Goal: Task Accomplishment & Management: Complete application form

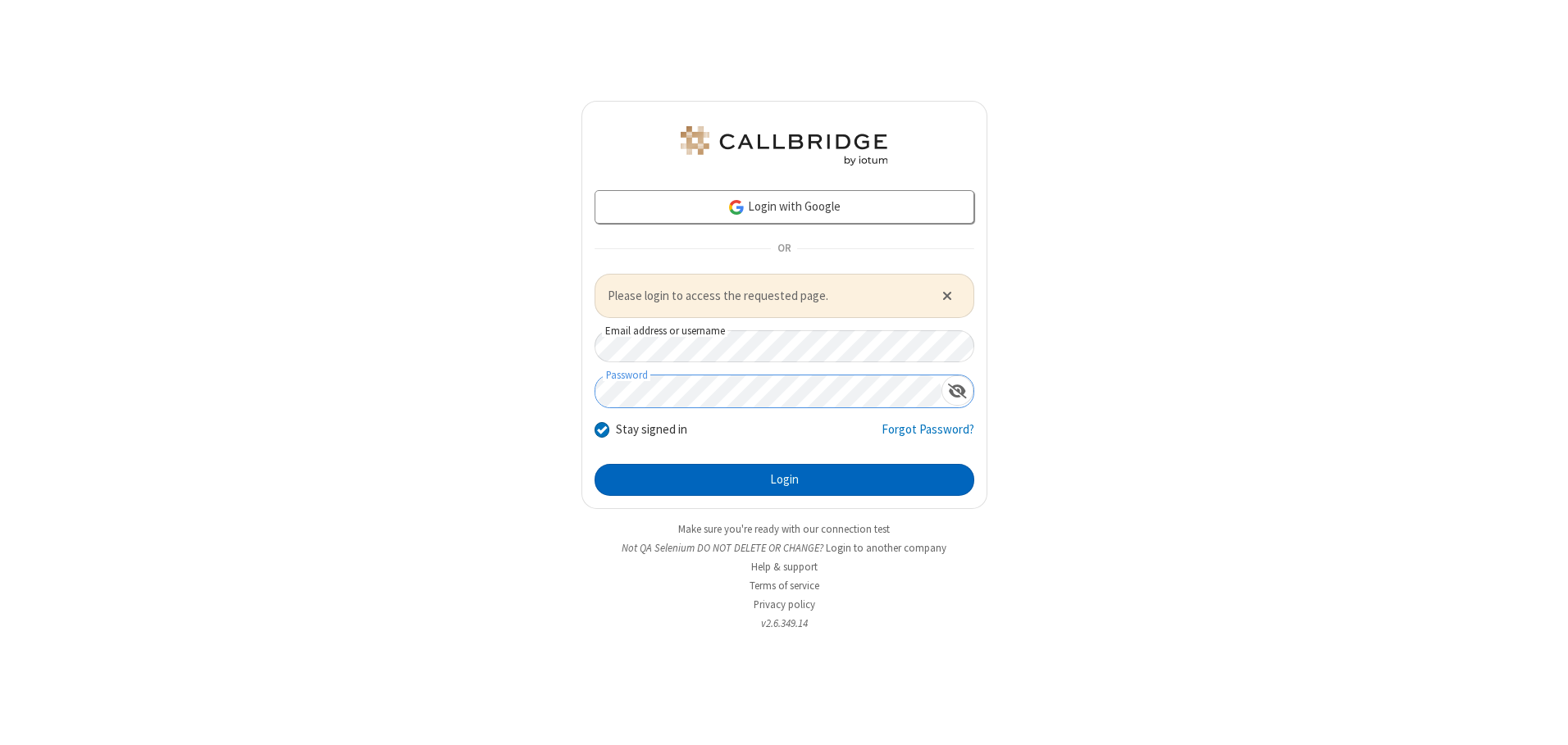
click at [784, 479] on button "Login" at bounding box center [784, 479] width 379 height 33
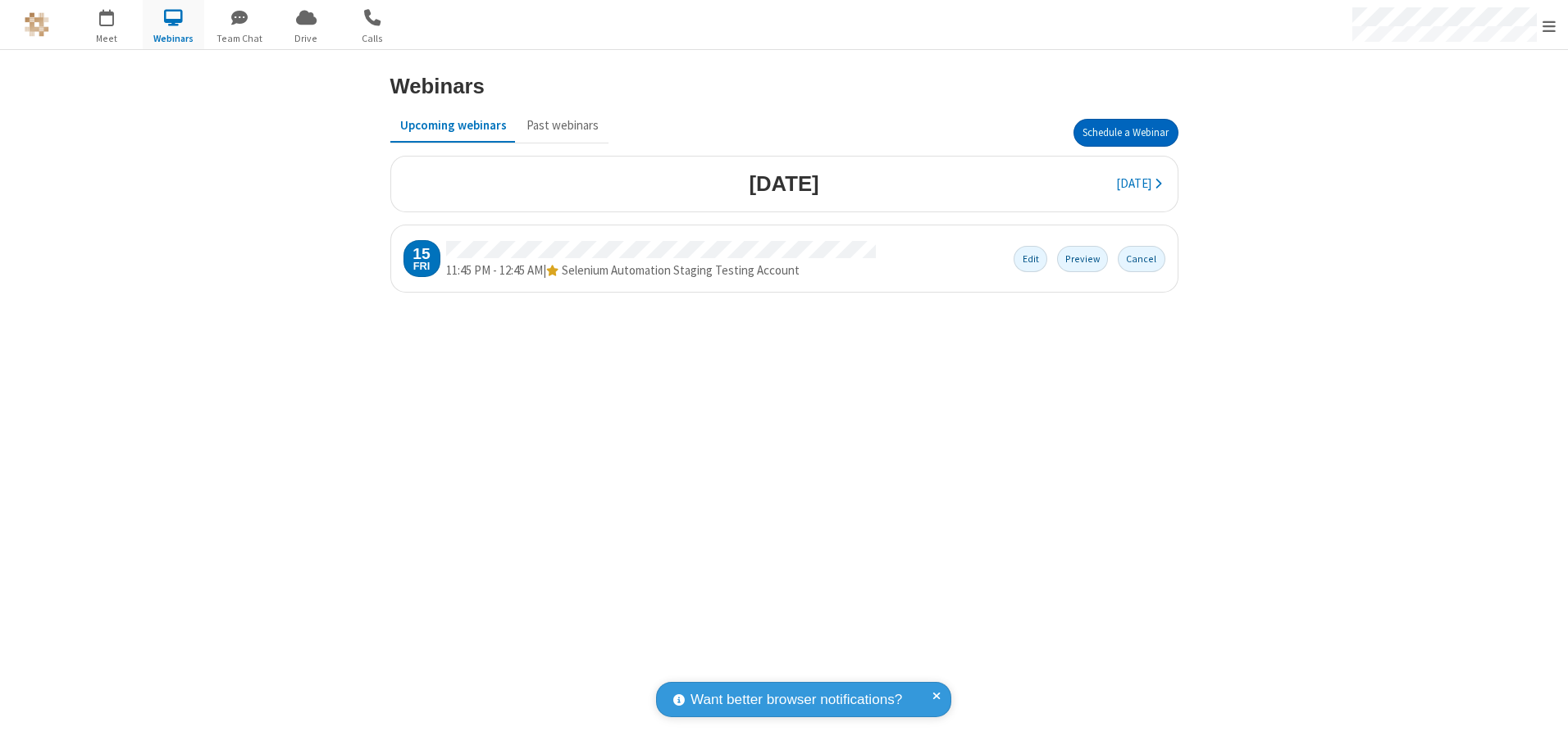
click at [1125, 133] on button "Schedule a Webinar" at bounding box center [1126, 132] width 105 height 28
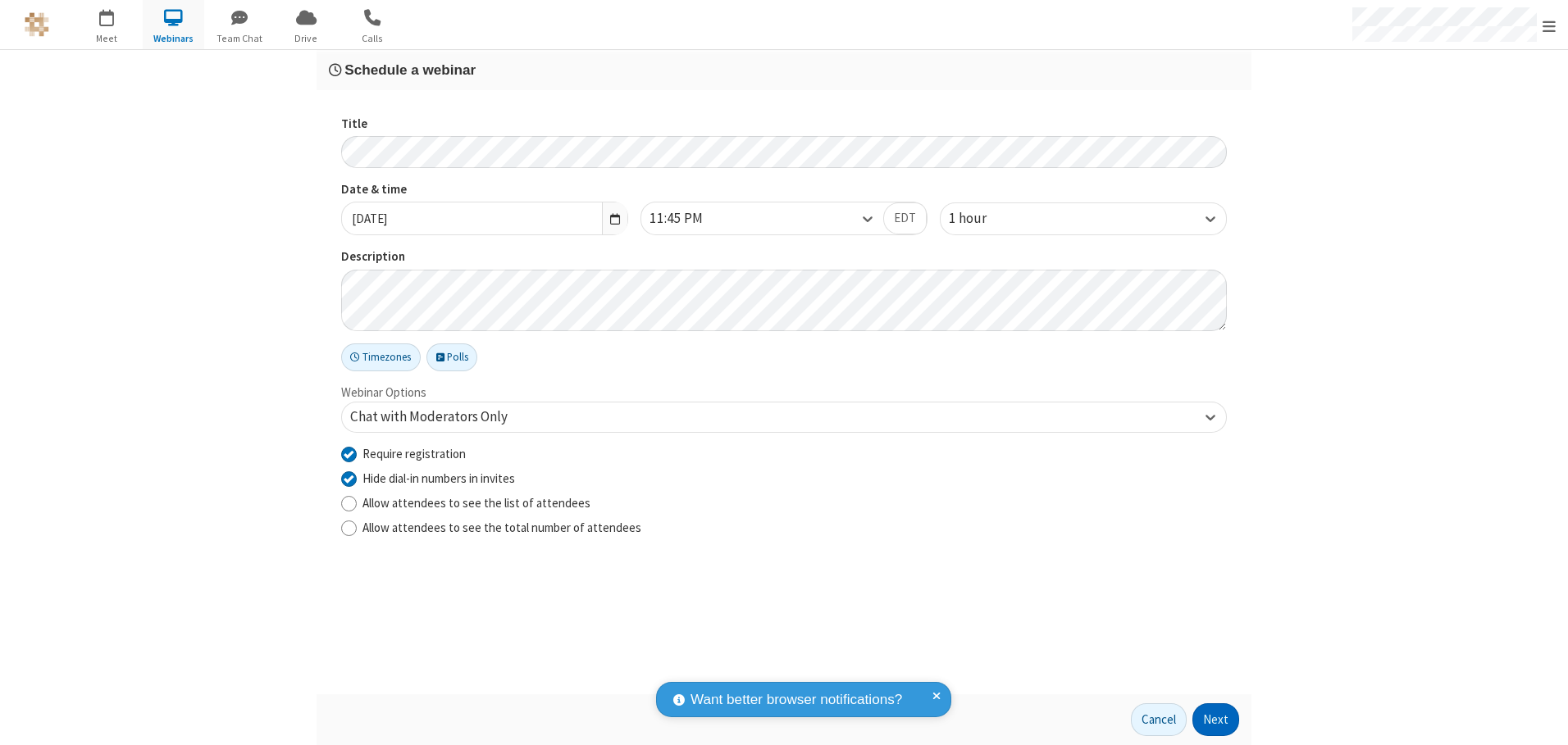
click at [1216, 719] on button "Next" at bounding box center [1215, 719] width 47 height 33
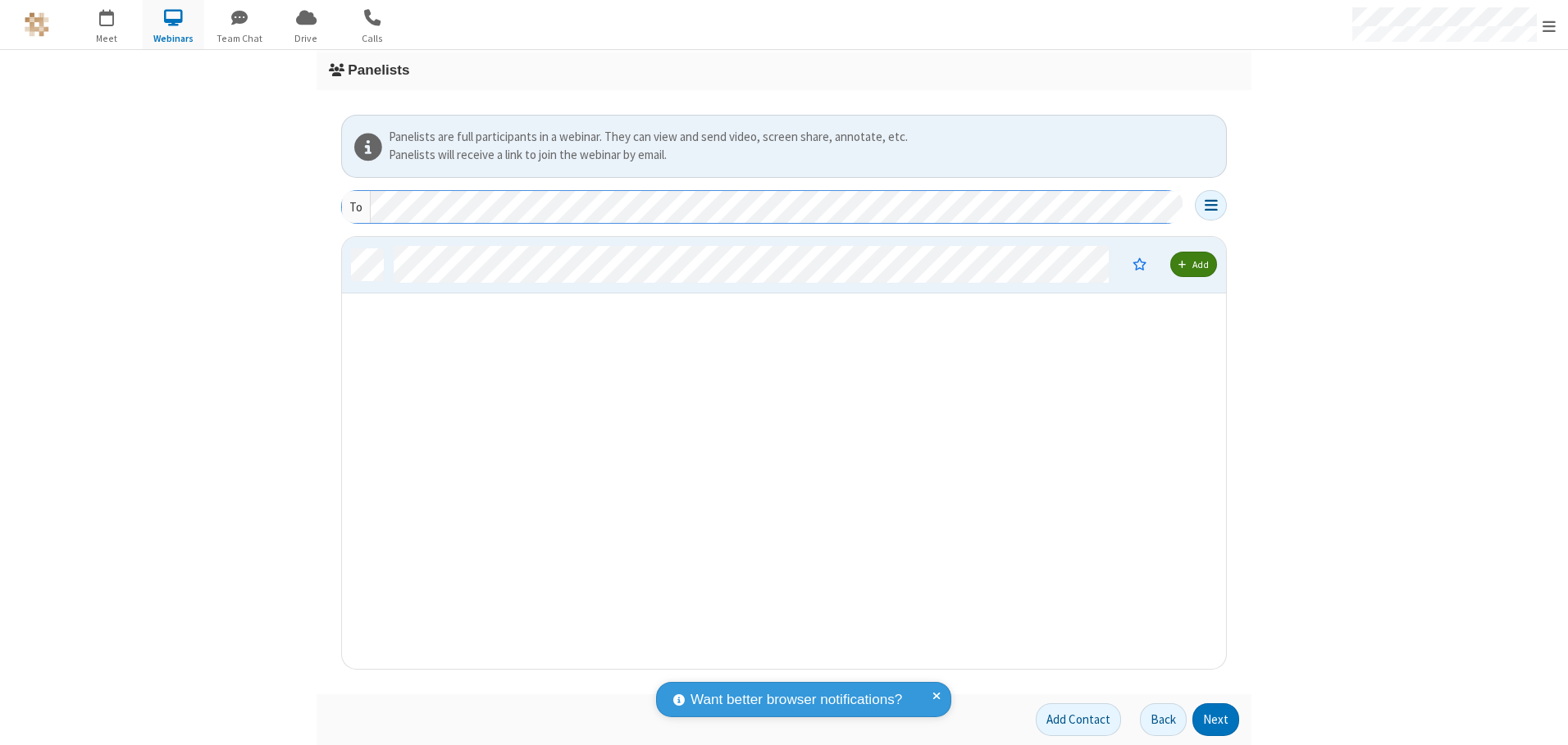
scroll to position [420, 872]
click at [1216, 719] on button "Next" at bounding box center [1215, 719] width 47 height 33
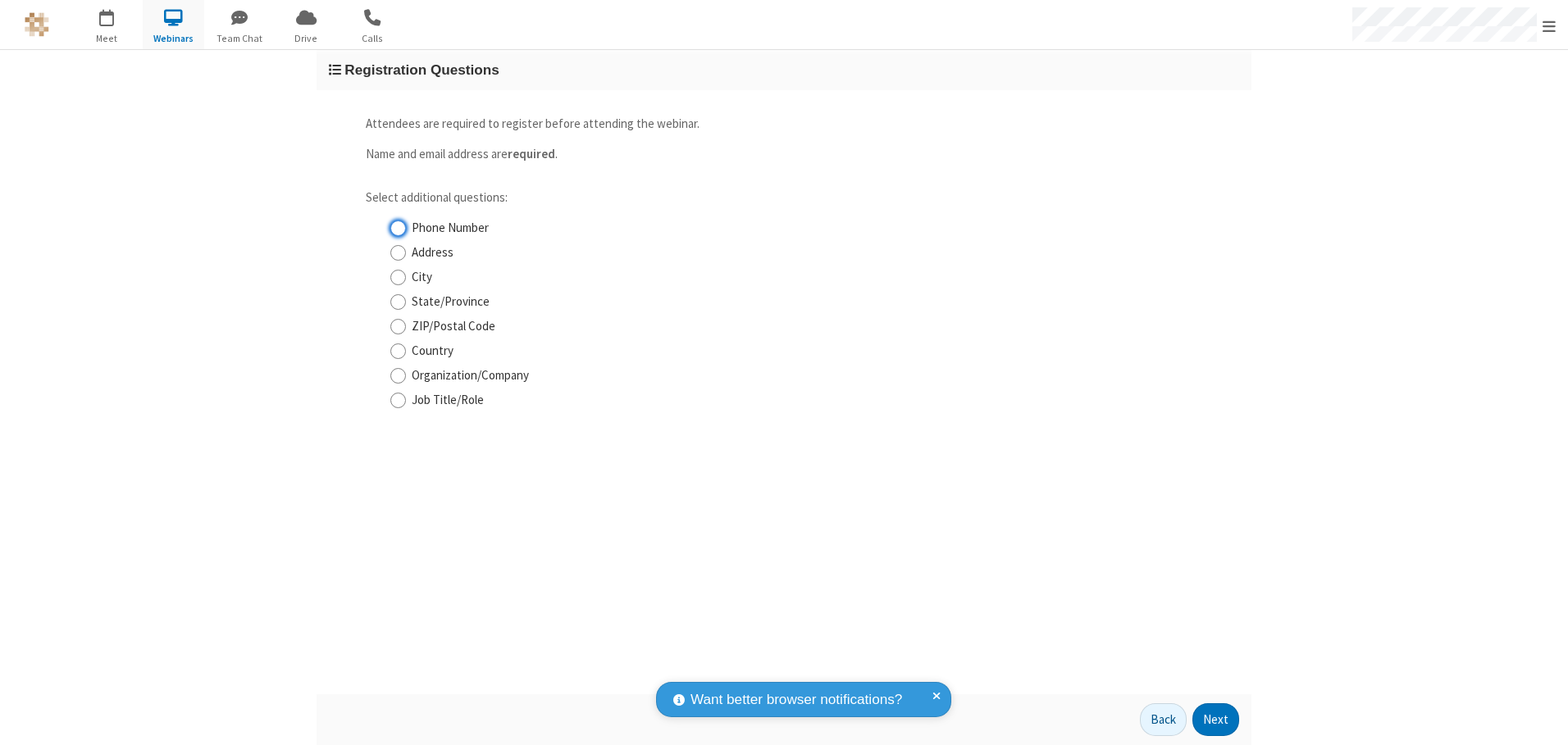
click at [398, 228] on input "Phone Number" at bounding box center [398, 227] width 16 height 17
checkbox input "true"
click at [1216, 719] on button "Next" at bounding box center [1215, 719] width 47 height 33
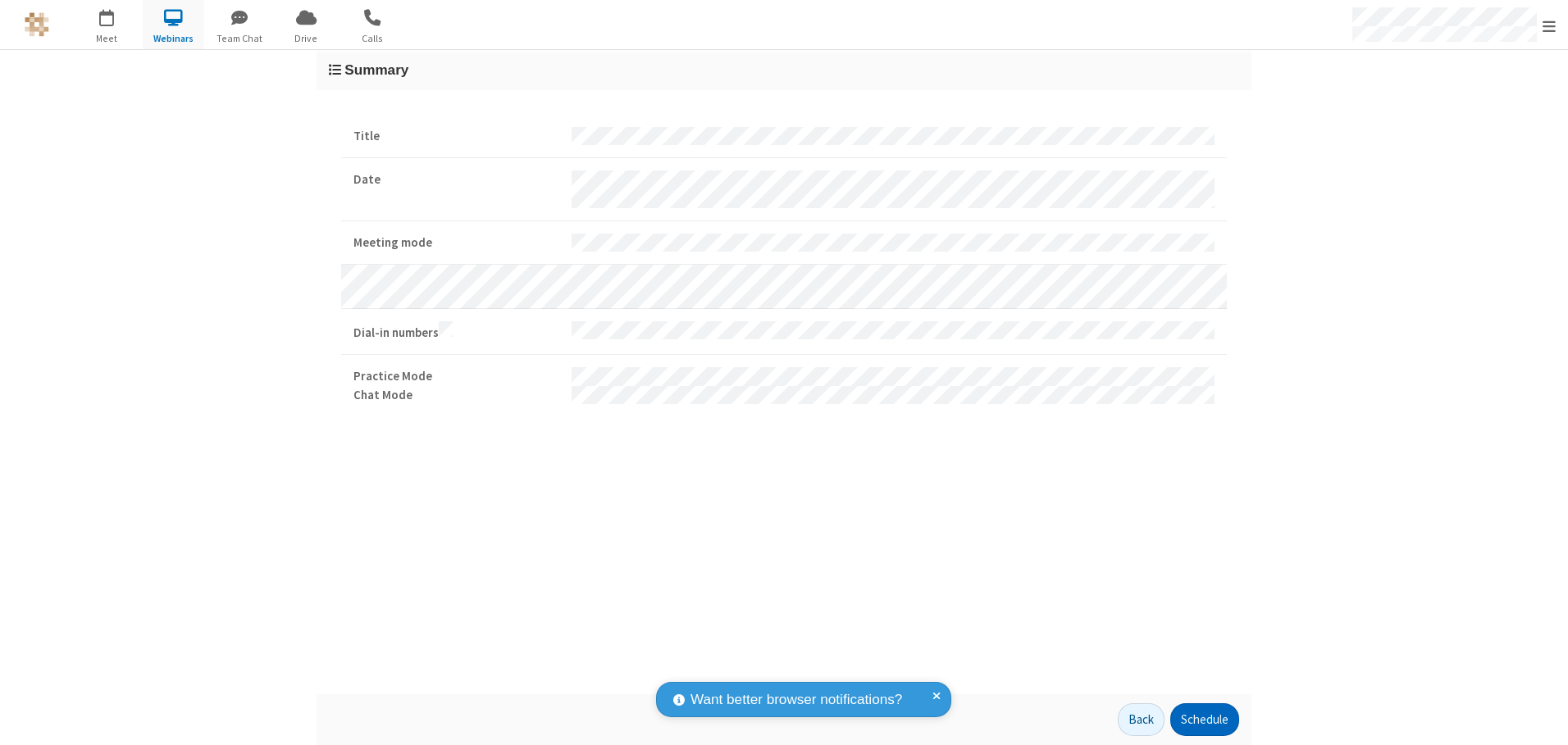
click at [1204, 719] on button "Schedule" at bounding box center [1205, 719] width 69 height 33
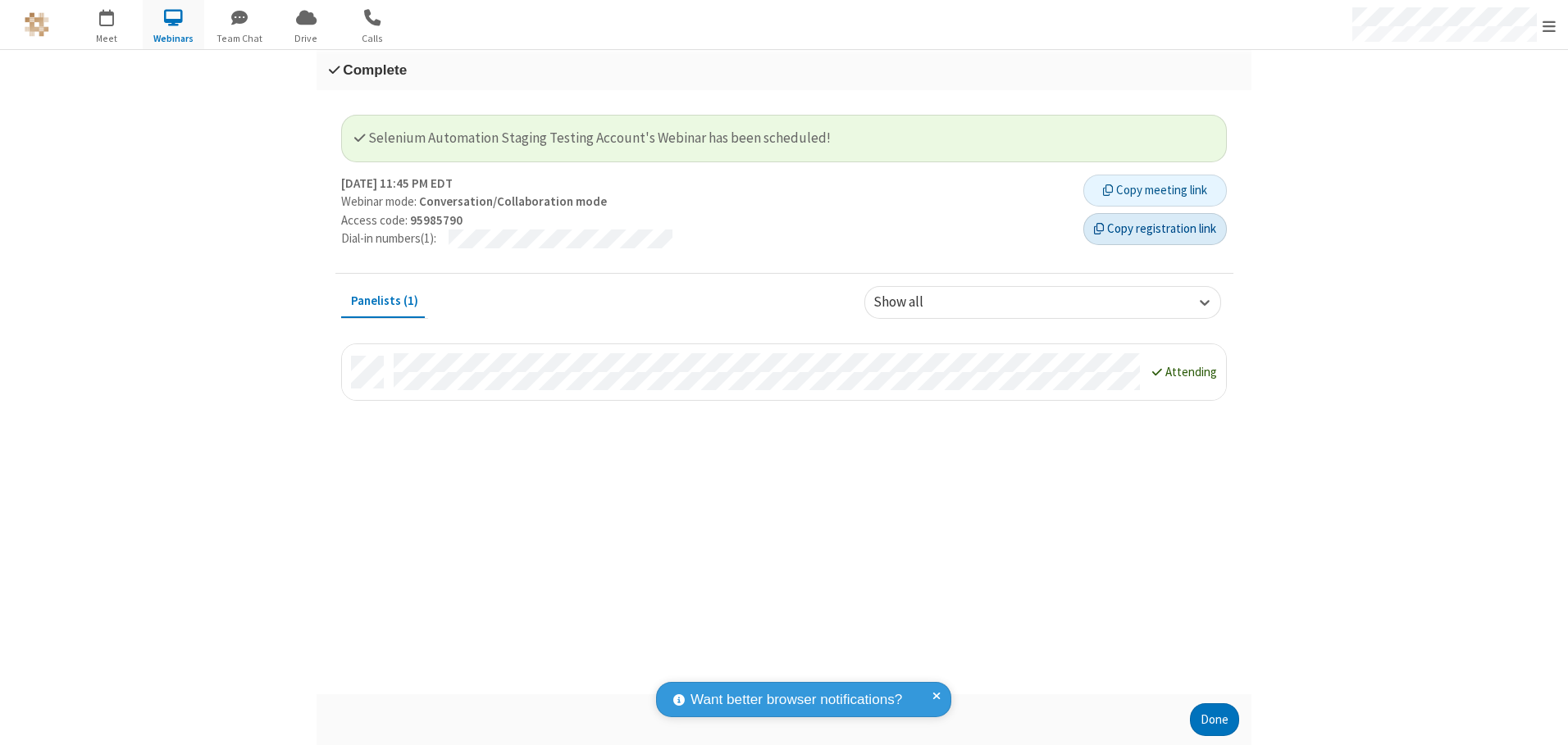
click at [1155, 229] on button "Copy registration link" at bounding box center [1155, 229] width 144 height 33
click at [1214, 719] on button "Done" at bounding box center [1214, 719] width 49 height 33
